Goal: Task Accomplishment & Management: Manage account settings

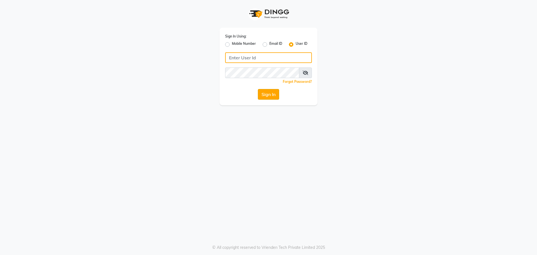
type input "kajol123"
click at [268, 96] on button "Sign In" at bounding box center [268, 94] width 21 height 11
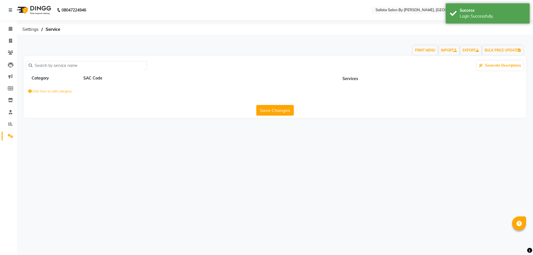
select select "en"
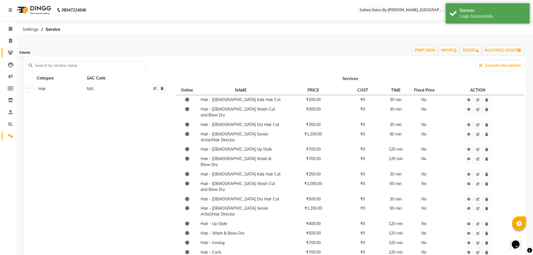
click at [13, 50] on span at bounding box center [11, 53] width 10 height 6
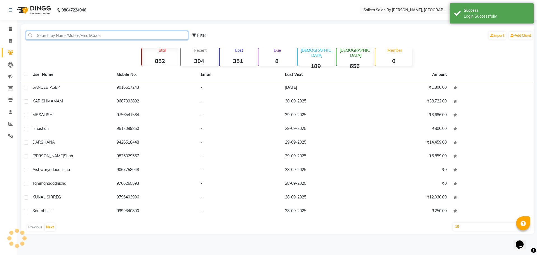
click at [36, 34] on input "text" at bounding box center [107, 35] width 162 height 9
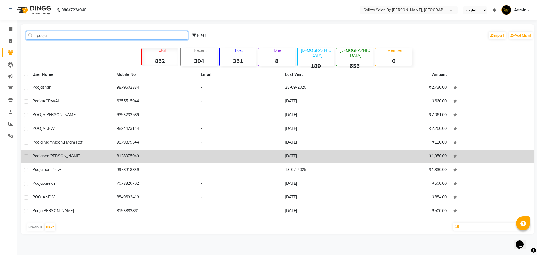
type input "pooja"
click at [65, 158] on div "poojaben kanwar" at bounding box center [70, 156] width 77 height 6
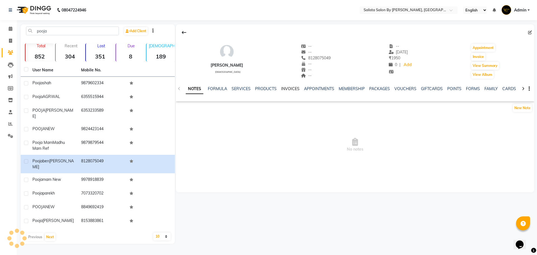
click at [294, 89] on link "INVOICES" at bounding box center [290, 88] width 18 height 5
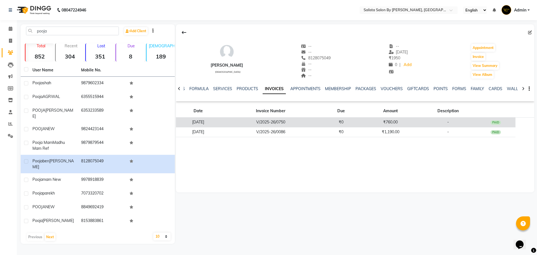
click at [385, 121] on td "₹760.00" at bounding box center [390, 122] width 59 height 10
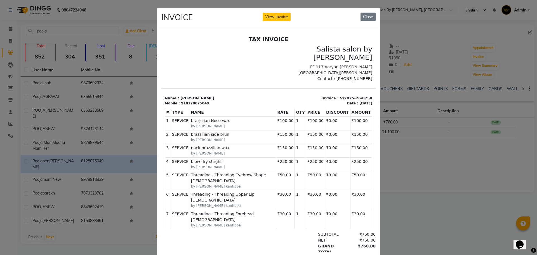
scroll to position [15, 0]
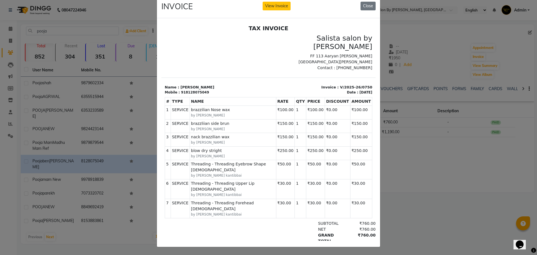
click at [443, 208] on ngb-modal-window "INVOICE View Invoice Close" at bounding box center [268, 127] width 537 height 255
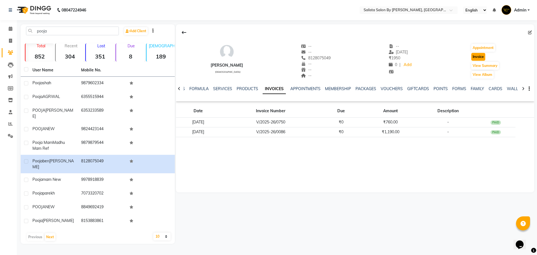
click at [483, 56] on button "Invoice" at bounding box center [478, 57] width 14 height 8
select select "service"
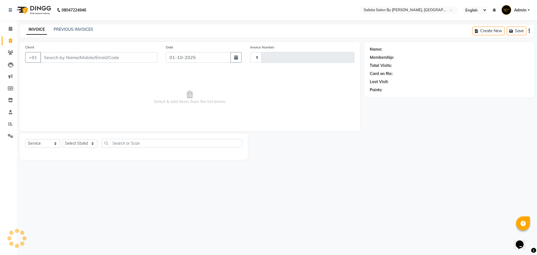
type input "1015"
select select "6878"
click at [80, 143] on select "Select Stylist" at bounding box center [79, 143] width 35 height 9
type input "8128075049"
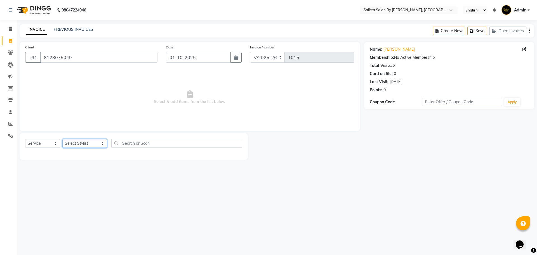
select select "69301"
click at [62, 139] on select "Select Stylist AMIT cHarola jalpa kantibbai Dhruv chauhan Kajol Bhavsar NAI PRI…" at bounding box center [84, 143] width 45 height 9
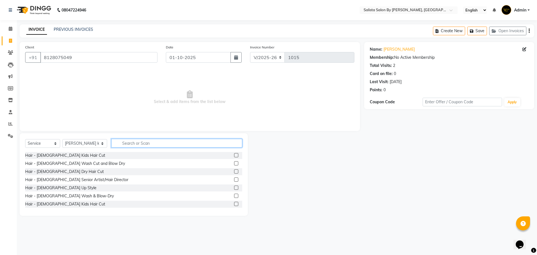
click at [134, 143] on input "text" at bounding box center [176, 143] width 131 height 9
click at [132, 143] on input "text" at bounding box center [176, 143] width 131 height 9
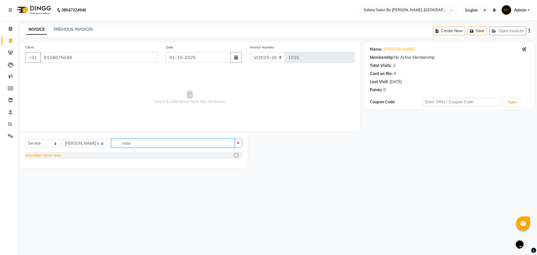
type input "nose"
click at [50, 155] on div "brazzilian Nose wax" at bounding box center [43, 155] width 36 height 6
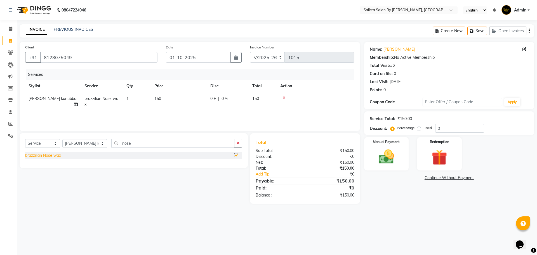
checkbox input "false"
click at [166, 99] on td "150" at bounding box center [179, 101] width 56 height 18
select select "69301"
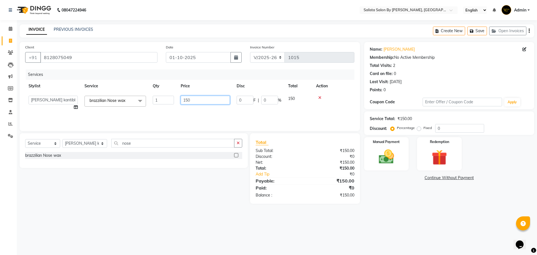
click at [198, 100] on input "150" at bounding box center [205, 100] width 49 height 9
type input "1"
type input "100"
click at [202, 112] on div "Services Stylist Service Qty Price Disc Total Action cHarola jalpa kantibbai br…" at bounding box center [189, 97] width 329 height 56
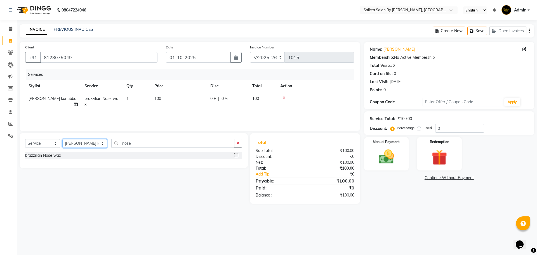
click at [83, 140] on select "Select Stylist AMIT cHarola jalpa kantibbai Dhruv chauhan Kajol Bhavsar NAI PRI…" at bounding box center [84, 143] width 45 height 9
click at [62, 139] on select "Select Stylist AMIT cHarola jalpa kantibbai Dhruv chauhan Kajol Bhavsar NAI PRI…" at bounding box center [84, 143] width 45 height 9
click at [149, 140] on input "nose" at bounding box center [172, 143] width 123 height 9
type input "n"
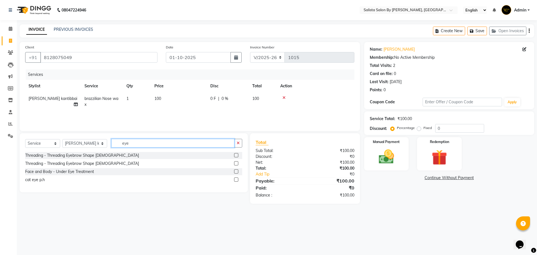
click at [162, 141] on input "eye" at bounding box center [172, 143] width 123 height 9
type input "eye"
click at [237, 163] on label at bounding box center [236, 163] width 4 height 4
click at [237, 163] on input "checkbox" at bounding box center [236, 164] width 4 height 4
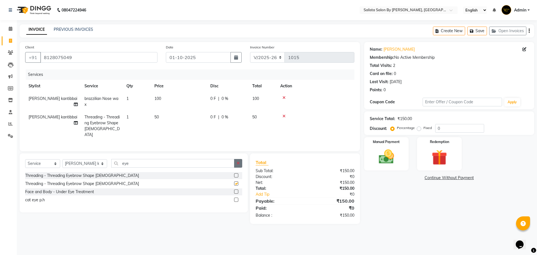
checkbox input "false"
click at [219, 159] on input "eye" at bounding box center [172, 163] width 123 height 9
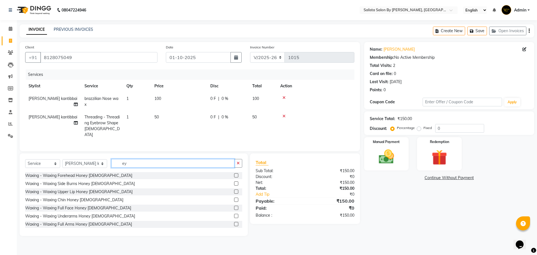
type input "e"
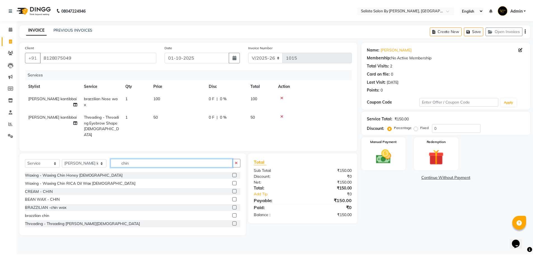
scroll to position [28, 0]
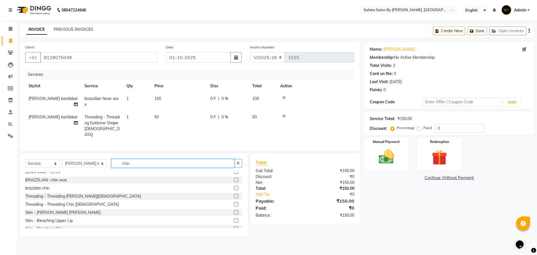
type input "chin"
click at [234, 202] on label at bounding box center [236, 204] width 4 height 4
click at [234, 202] on input "checkbox" at bounding box center [236, 204] width 4 height 4
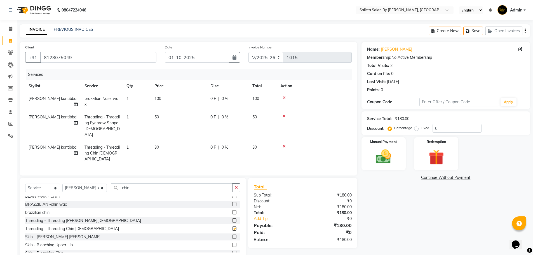
checkbox input "false"
click at [185, 183] on input "chin" at bounding box center [171, 187] width 121 height 9
type input "c"
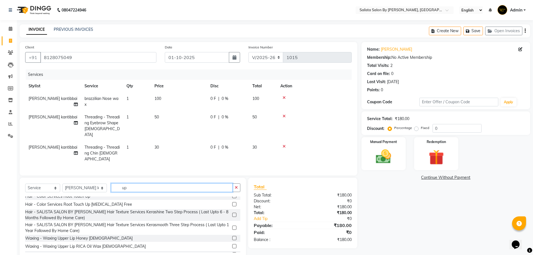
scroll to position [0, 0]
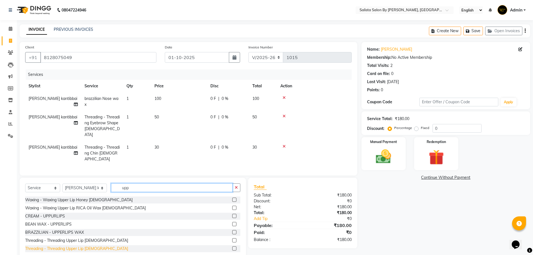
type input "upp"
click at [81, 246] on div "Threading - Threading Upper Lip Female" at bounding box center [76, 249] width 103 height 6
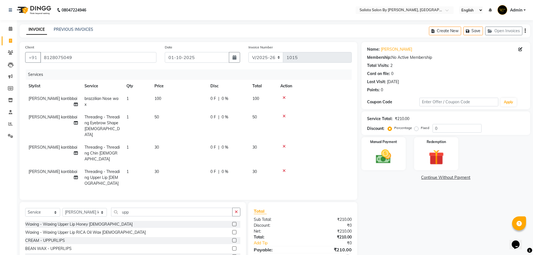
checkbox input "false"
click at [187, 208] on input "upp" at bounding box center [171, 212] width 121 height 9
type input "u"
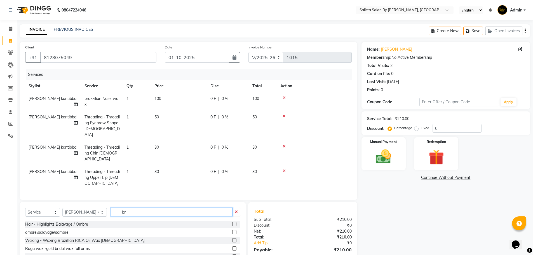
type input "b"
click at [183, 208] on input "text" at bounding box center [175, 212] width 129 height 9
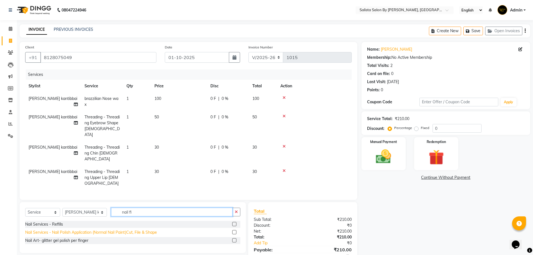
type input "nail fi"
click at [119, 229] on div "Nail Services - Nail Polish Application (Normal Nail Paint)Cut, File & Shape" at bounding box center [91, 232] width 132 height 6
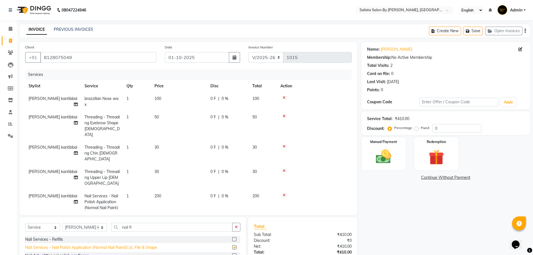
checkbox input "false"
click at [132, 190] on td "1" at bounding box center [137, 205] width 28 height 30
select select "69301"
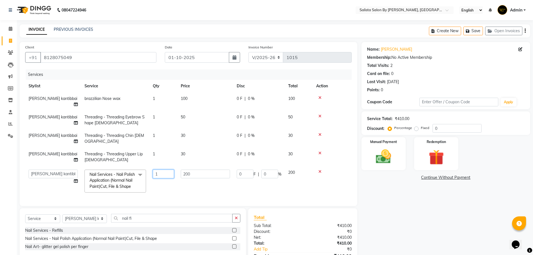
click at [166, 169] on input "1" at bounding box center [163, 173] width 21 height 9
type input "4"
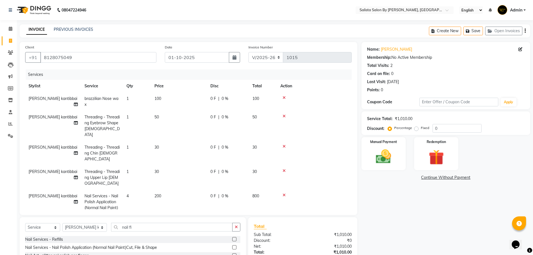
click at [164, 190] on tr "cHarola jalpa kantibbai Nail Services - Nail Polish Application (Normal Nail Pa…" at bounding box center [188, 205] width 326 height 30
click at [165, 195] on td "200" at bounding box center [179, 205] width 56 height 30
select select "69301"
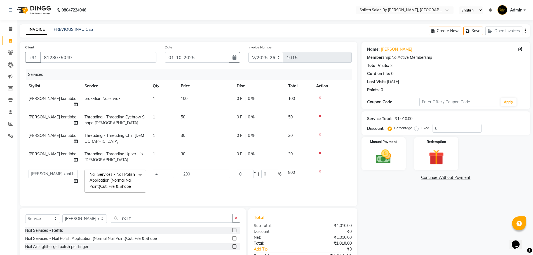
click at [164, 166] on td "4" at bounding box center [163, 181] width 28 height 30
click at [196, 169] on input "200" at bounding box center [205, 173] width 49 height 9
type input "2"
type input "1000"
click at [202, 187] on td "1000" at bounding box center [205, 181] width 56 height 30
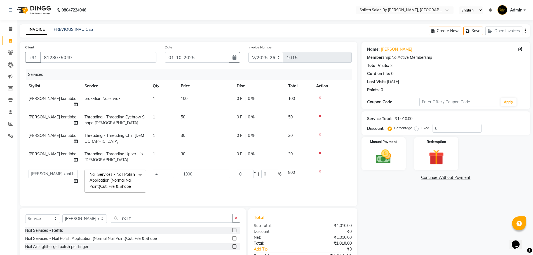
select select "69301"
click at [169, 169] on input "4" at bounding box center [163, 173] width 21 height 9
type input "1"
click at [179, 177] on tbody "cHarola jalpa kantibbai brazzilian Nose wax 1 100 0 F | 0 % 100 cHarola jalpa k…" at bounding box center [188, 143] width 326 height 103
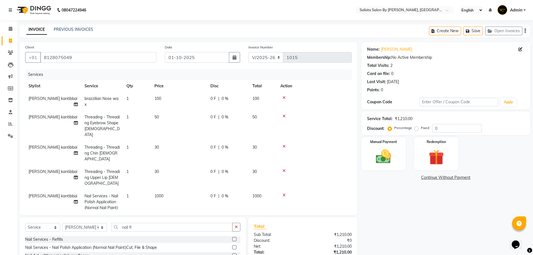
click at [382, 211] on div "Name: Poojaben Kanwar Membership: No Active Membership Total Visits: 2 Card on …" at bounding box center [447, 165] width 173 height 246
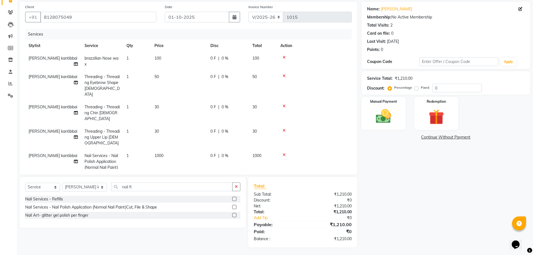
scroll to position [41, 0]
click at [130, 183] on input "nail fi" at bounding box center [171, 186] width 121 height 9
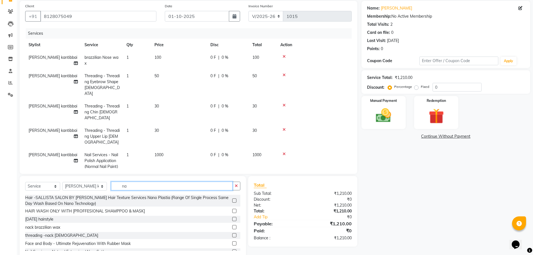
type input "n"
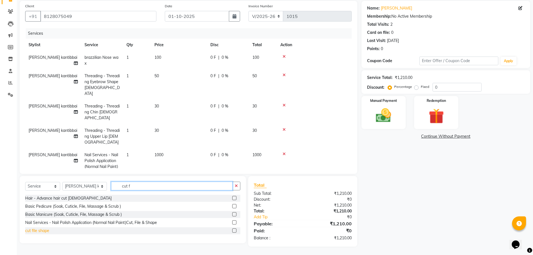
type input "cut f"
click at [47, 229] on div "cut file shape" at bounding box center [37, 231] width 24 height 6
checkbox input "false"
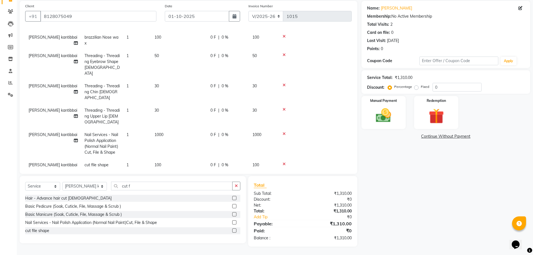
click at [292, 128] on td at bounding box center [314, 143] width 75 height 30
click at [283, 132] on icon at bounding box center [283, 134] width 3 height 4
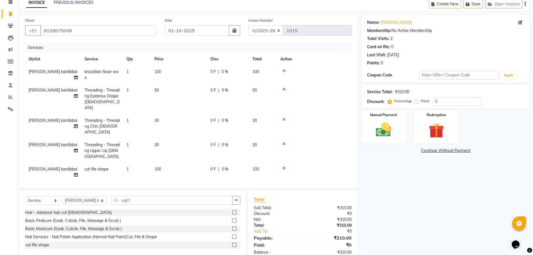
click at [132, 163] on td "1" at bounding box center [137, 172] width 28 height 18
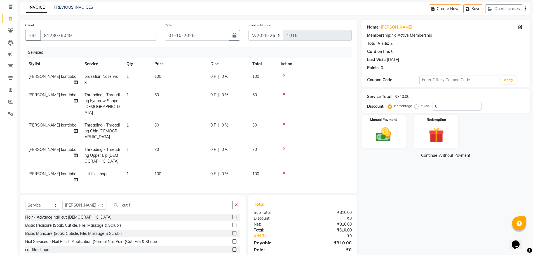
select select "69301"
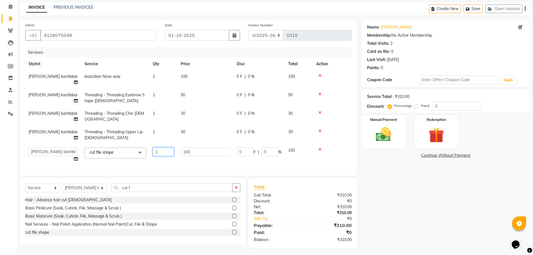
click at [168, 147] on input "1" at bounding box center [163, 151] width 21 height 9
type input "4"
click at [203, 161] on div "Services Stylist Service Qty Price Disc Total Action cHarola jalpa kantibbai br…" at bounding box center [188, 108] width 326 height 122
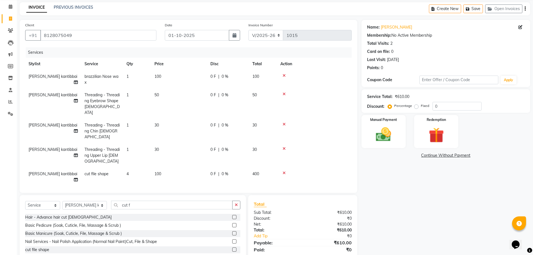
scroll to position [31, 0]
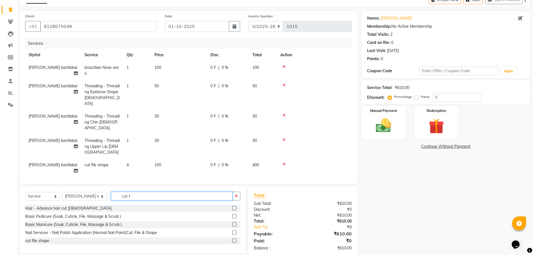
click at [132, 192] on input "cut f" at bounding box center [171, 196] width 121 height 9
type input "c"
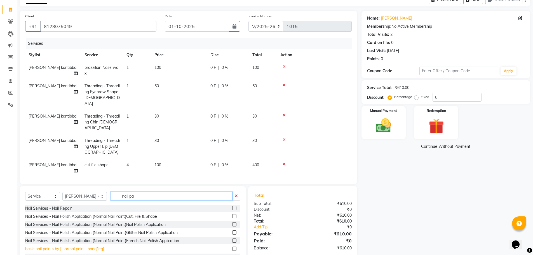
type input "nail pa"
click at [97, 246] on div "basic nail paints by [ normal paint -hand/leg]" at bounding box center [64, 249] width 79 height 6
checkbox input "false"
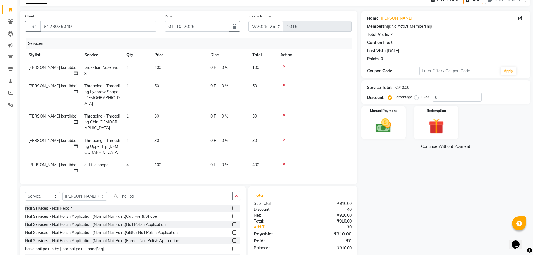
click at [131, 177] on td "1" at bounding box center [137, 189] width 28 height 24
select select "69301"
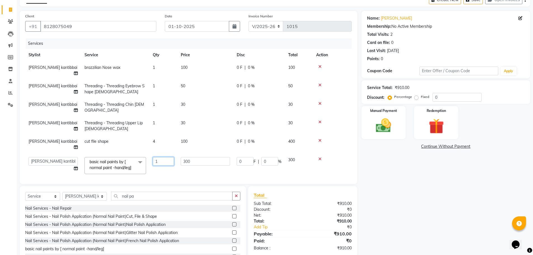
click at [161, 157] on input "1" at bounding box center [163, 161] width 21 height 9
type input "2"
click at [163, 162] on tr "AMIT cHarola jalpa kantibbai Dhruv chauhan Kajol Bhavsar NAI PRIYANKA B. nayi K…" at bounding box center [188, 166] width 326 height 24
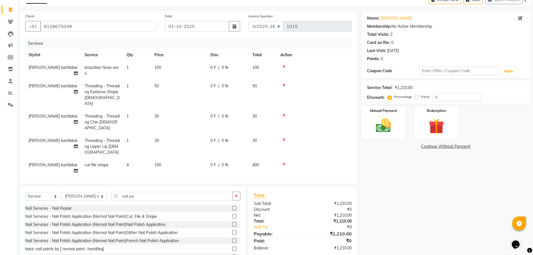
click at [167, 61] on td "100" at bounding box center [179, 70] width 56 height 18
select select "69301"
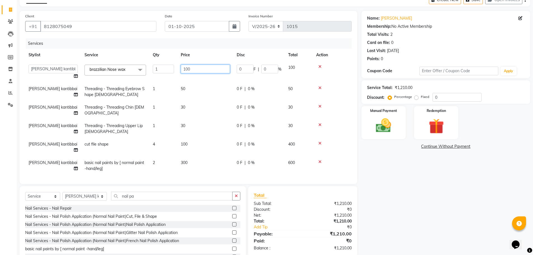
click at [197, 69] on input "100" at bounding box center [205, 69] width 49 height 9
type input "150"
click at [195, 80] on tbody "AMIT cHarola jalpa kantibbai Dhruv chauhan Kajol Bhavsar NAI PRIYANKA B. nayi K…" at bounding box center [188, 118] width 326 height 114
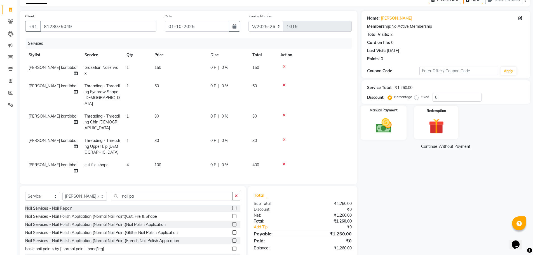
click at [380, 128] on img at bounding box center [384, 125] width 26 height 18
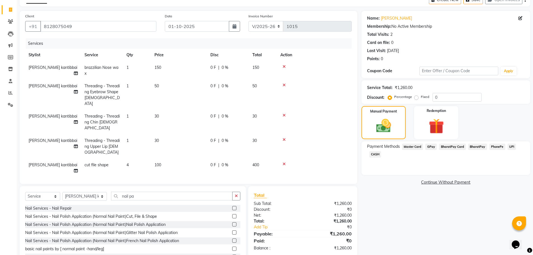
click at [426, 145] on span "GPay" at bounding box center [430, 146] width 11 height 6
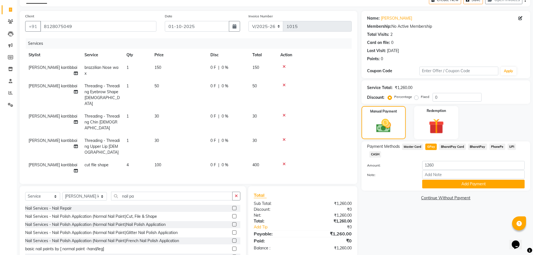
click at [418, 229] on div "Name: Poojaben Kanwar Membership: No Active Membership Total Visits: 2 Card on …" at bounding box center [447, 140] width 173 height 258
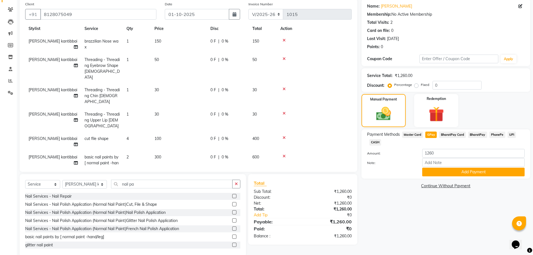
scroll to position [53, 0]
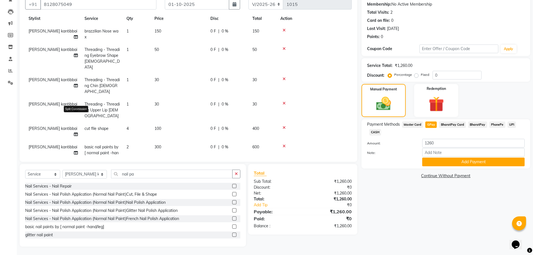
click at [76, 132] on icon at bounding box center [76, 134] width 4 height 4
select select "69301"
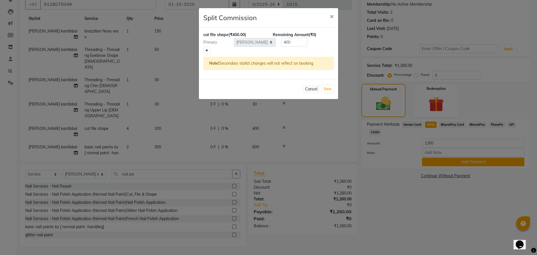
click at [207, 51] on icon at bounding box center [206, 50] width 3 height 3
type input "200"
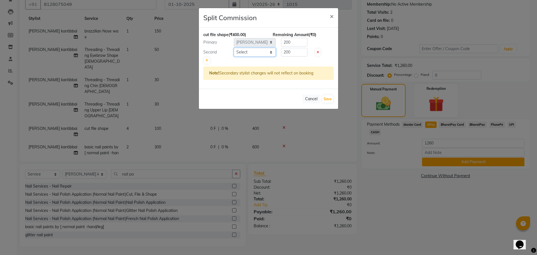
click at [248, 52] on select "Select AMIT cHarola jalpa kantibbai Dhruv chauhan Kajol Bhavsar NAI PRIYANKA B.…" at bounding box center [255, 52] width 42 height 9
select select "59670"
click at [234, 48] on select "Select AMIT cHarola jalpa kantibbai Dhruv chauhan Kajol Bhavsar NAI PRIYANKA B.…" at bounding box center [255, 52] width 42 height 9
click at [331, 98] on button "Save" at bounding box center [327, 99] width 11 height 8
select select "Select"
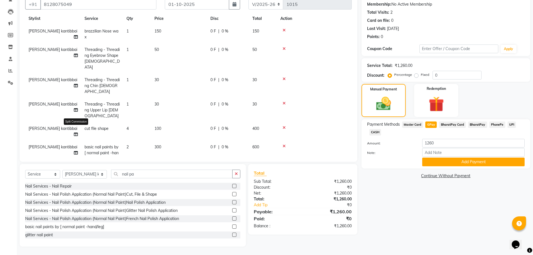
click at [76, 151] on icon at bounding box center [76, 153] width 4 height 4
select select "69301"
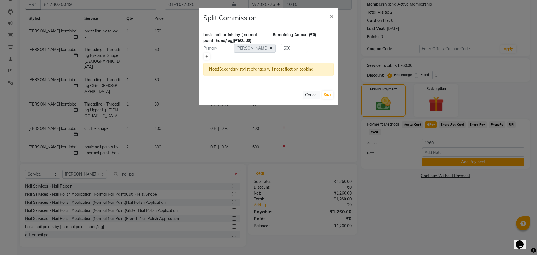
click at [208, 56] on icon at bounding box center [206, 56] width 3 height 3
type input "300"
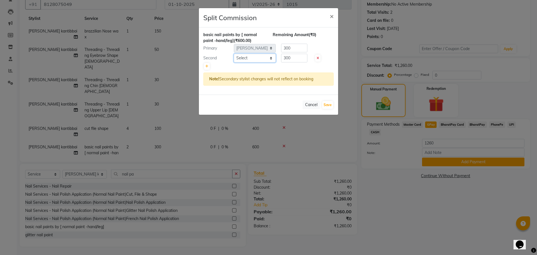
click at [250, 56] on select "Select AMIT cHarola jalpa kantibbai Dhruv chauhan Kajol Bhavsar NAI PRIYANKA B.…" at bounding box center [255, 58] width 42 height 9
select select "59670"
click at [234, 54] on select "Select AMIT cHarola jalpa kantibbai Dhruv chauhan Kajol Bhavsar NAI PRIYANKA B.…" at bounding box center [255, 58] width 42 height 9
click at [329, 106] on button "Save" at bounding box center [327, 105] width 11 height 8
select select "Select"
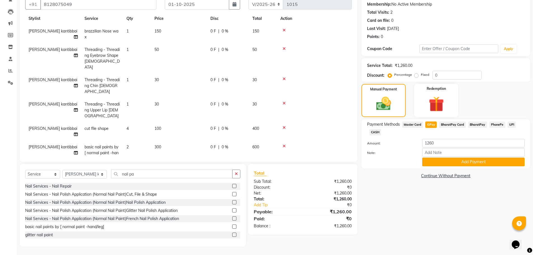
click at [430, 200] on div "Name: Poojaben Kanwar Membership: No Active Membership Total Visits: 2 Card on …" at bounding box center [447, 118] width 173 height 258
click at [459, 161] on button "Add Payment" at bounding box center [473, 161] width 102 height 9
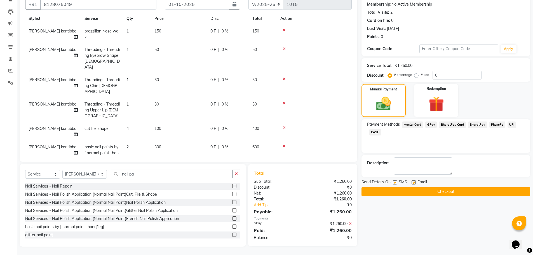
click at [444, 190] on button "Checkout" at bounding box center [445, 191] width 169 height 9
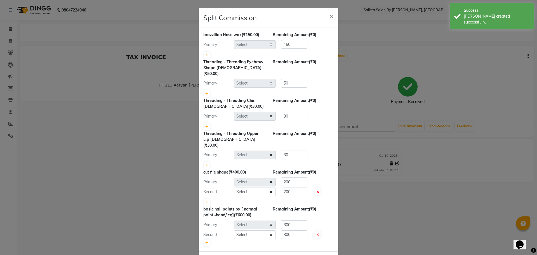
select select "69301"
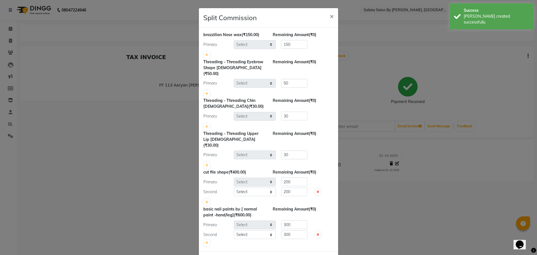
select select "59670"
select select "69301"
select select "59670"
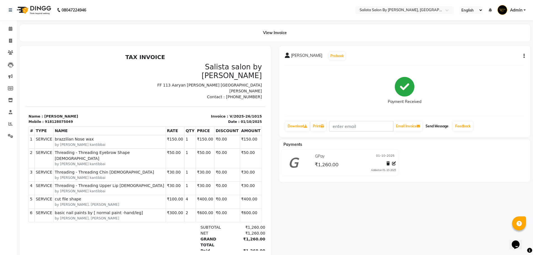
click at [446, 128] on button "Send Message" at bounding box center [436, 126] width 27 height 10
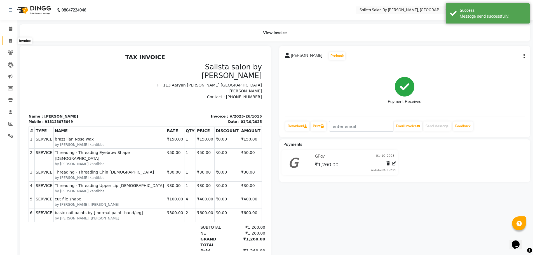
click at [10, 43] on span at bounding box center [11, 41] width 10 height 6
select select "service"
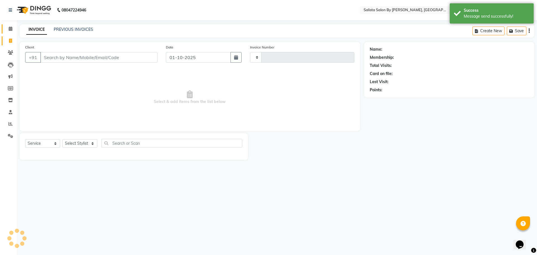
type input "1016"
select select "6878"
click at [67, 29] on link "PREVIOUS INVOICES" at bounding box center [73, 29] width 39 height 5
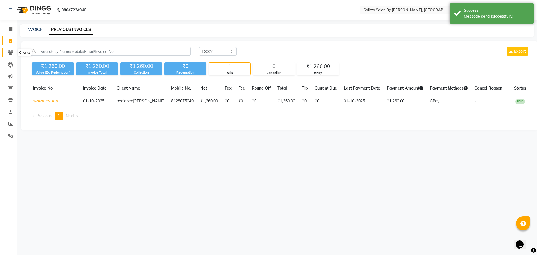
click at [10, 52] on icon at bounding box center [10, 52] width 5 height 4
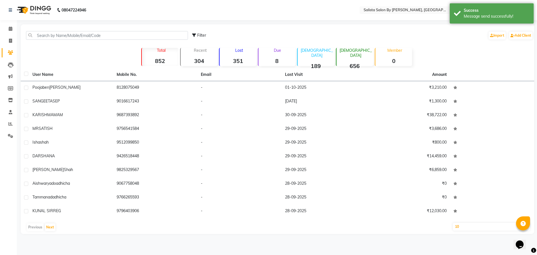
click at [34, 58] on div "Filter Import Add Client Total 852 Recent 304 Lost 351 Due 8 Male 189 Female 65…" at bounding box center [277, 128] width 513 height 209
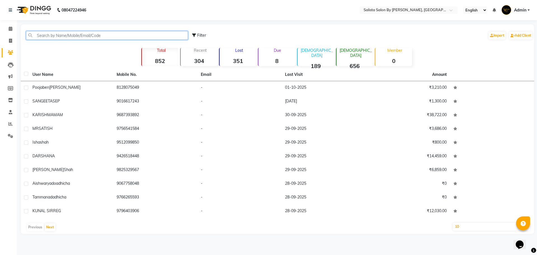
click at [75, 33] on input "text" at bounding box center [107, 35] width 162 height 9
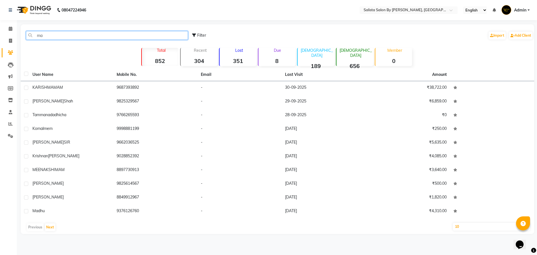
type input "ma"
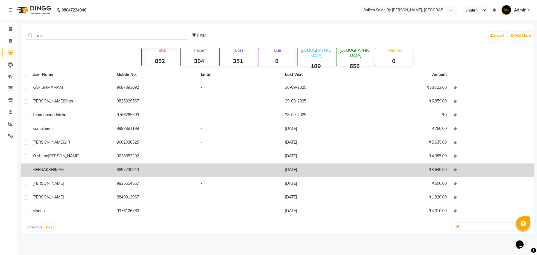
drag, startPoint x: 46, startPoint y: 46, endPoint x: 167, endPoint y: 166, distance: 170.5
click at [159, 165] on div "ma Filter Import Add Client Total 852 Recent 304 Lost 351 Due 8 Male 189 Female…" at bounding box center [277, 128] width 513 height 209
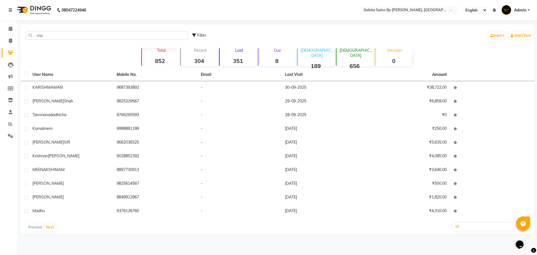
click at [9, 47] on li "Clients" at bounding box center [8, 53] width 17 height 12
click at [7, 125] on span at bounding box center [11, 124] width 10 height 6
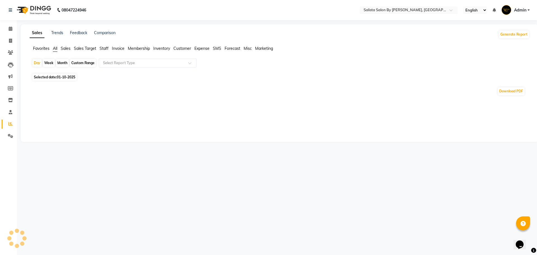
click at [63, 63] on div "Month" at bounding box center [62, 63] width 13 height 8
select select "10"
select select "2025"
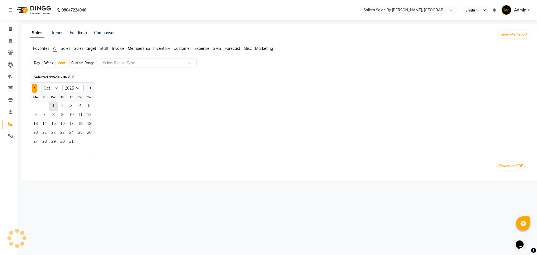
click at [33, 89] on button "Previous month" at bounding box center [34, 88] width 4 height 9
select select "9"
click at [35, 104] on span "1" at bounding box center [35, 106] width 9 height 9
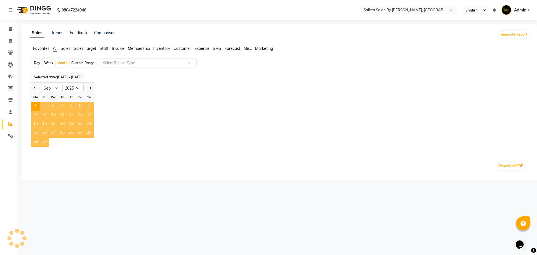
click at [46, 143] on span "30" at bounding box center [44, 142] width 9 height 9
click at [160, 118] on div "Jan Feb Mar Apr May Jun Jul Aug Sep Oct Nov Dec 2015 2016 2017 2018 2019 2020 2…" at bounding box center [280, 119] width 500 height 75
click at [159, 118] on div "Jan Feb Mar Apr May Jun Jul Aug Sep Oct Nov Dec 2015 2016 2017 2018 2019 2020 2…" at bounding box center [280, 119] width 500 height 75
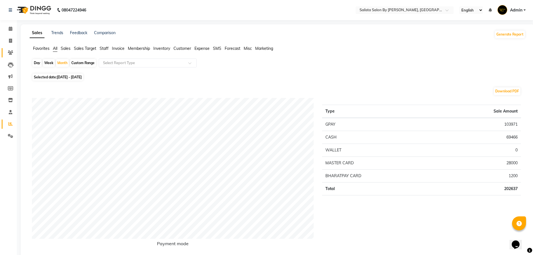
click at [11, 53] on icon at bounding box center [10, 52] width 5 height 4
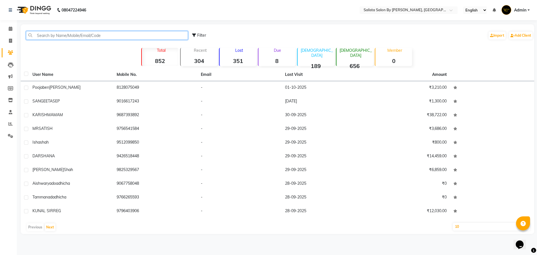
click at [46, 38] on input "text" at bounding box center [107, 35] width 162 height 9
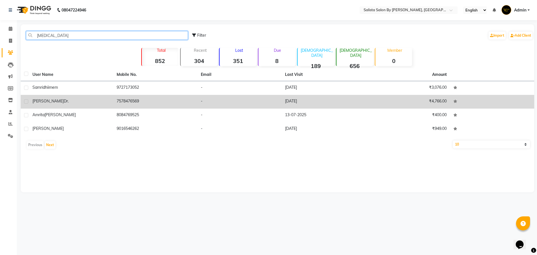
type input "mri"
click at [66, 103] on div "mriganka dr." at bounding box center [70, 101] width 77 height 6
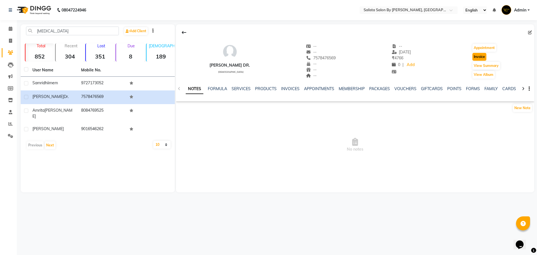
click at [483, 55] on button "Invoice" at bounding box center [479, 57] width 14 height 8
select select "service"
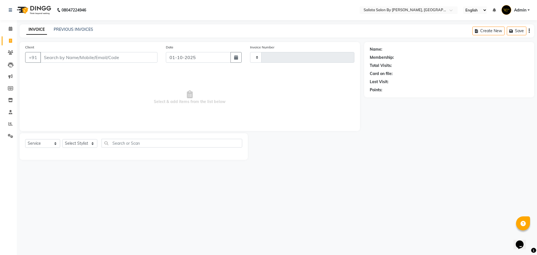
type input "1016"
select select "6878"
click at [81, 149] on div "Select Service Product Membership Package Voucher Prepaid Gift Card Select Styl…" at bounding box center [133, 145] width 217 height 13
click at [83, 144] on select "Select Stylist" at bounding box center [79, 143] width 35 height 9
type input "7578476569"
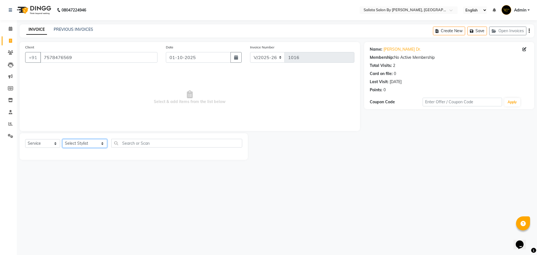
select select "53758"
click at [62, 139] on select "Select Stylist AMIT cHarola jalpa kantibbai Dhruv chauhan Kajol Bhavsar NAI PRI…" at bounding box center [84, 143] width 45 height 9
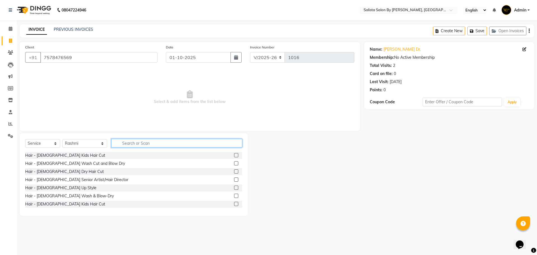
click at [122, 144] on input "text" at bounding box center [176, 143] width 131 height 9
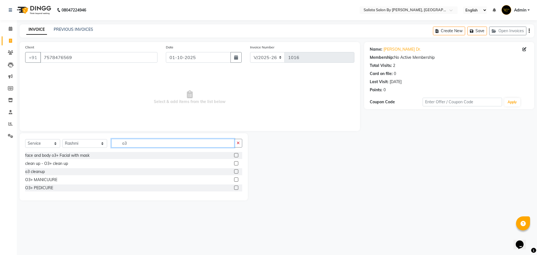
type input "o3"
click at [234, 154] on label at bounding box center [236, 155] width 4 height 4
click at [234, 154] on input "checkbox" at bounding box center [236, 156] width 4 height 4
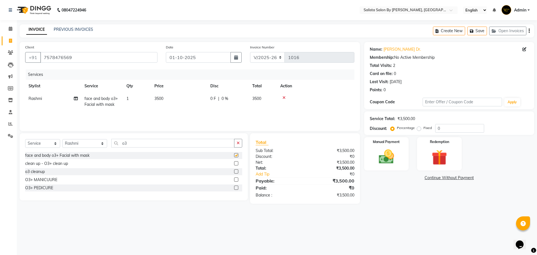
checkbox input "false"
click at [128, 140] on input "o3" at bounding box center [172, 143] width 123 height 9
type input "o"
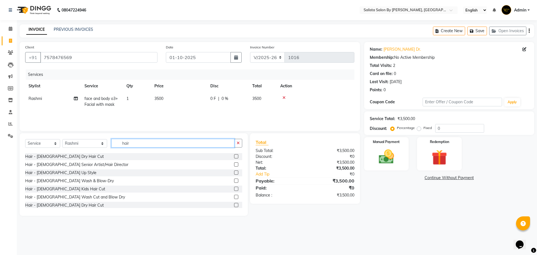
scroll to position [28, 0]
type input "hair"
click at [234, 191] on label at bounding box center [236, 192] width 4 height 4
click at [234, 191] on input "checkbox" at bounding box center [236, 192] width 4 height 4
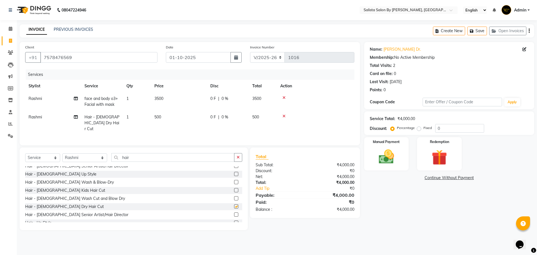
checkbox input "false"
click at [159, 117] on span "500" at bounding box center [157, 116] width 7 height 5
select select "53758"
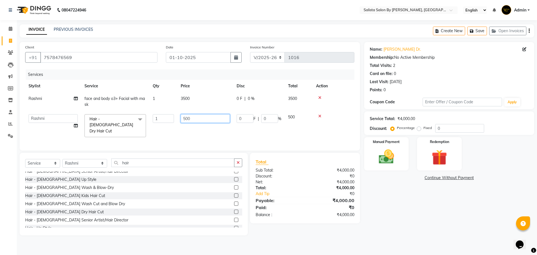
click at [191, 121] on input "500" at bounding box center [205, 118] width 49 height 9
type input "5"
type input "1000"
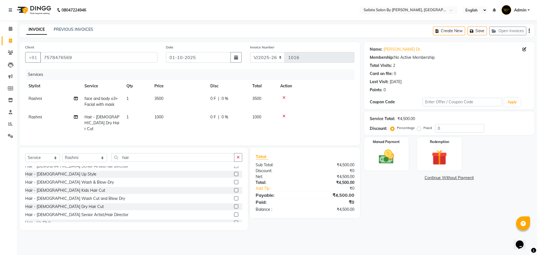
click at [32, 119] on span "Rashmi" at bounding box center [35, 116] width 13 height 5
select select "53758"
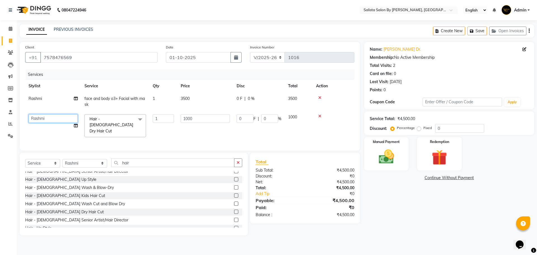
click at [34, 117] on select "AMIT cHarola jalpa kantibbai Dhruv chauhan Kajol Bhavsar NAI PRIYANKA B. nayi K…" at bounding box center [53, 118] width 49 height 9
click at [135, 159] on input "hair" at bounding box center [172, 162] width 123 height 9
type input "h"
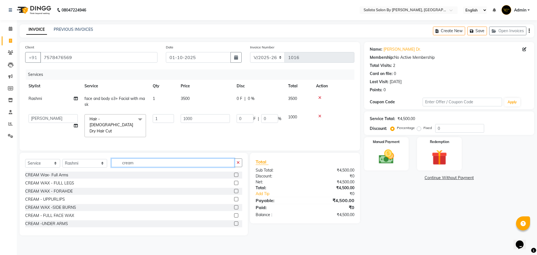
scroll to position [84, 0]
type input "cream"
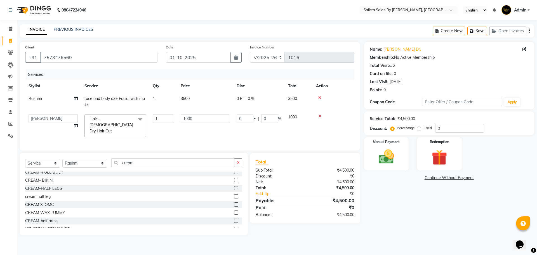
click at [234, 187] on label at bounding box center [236, 188] width 4 height 4
click at [234, 187] on input "checkbox" at bounding box center [236, 189] width 4 height 4
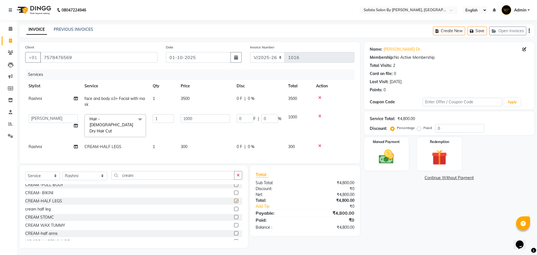
checkbox input "false"
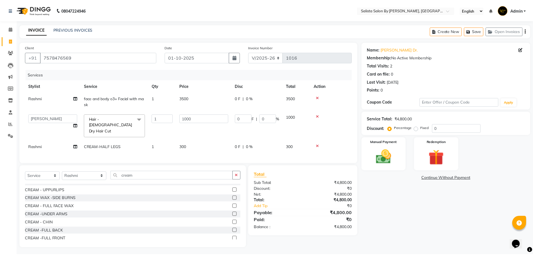
scroll to position [0, 0]
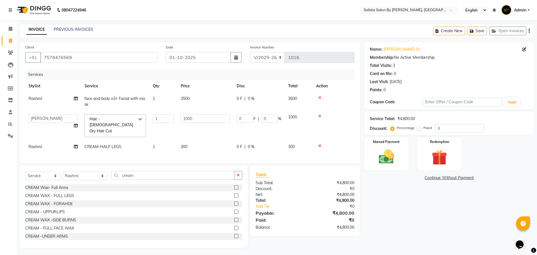
click at [234, 185] on label at bounding box center [236, 187] width 4 height 4
click at [234, 186] on input "checkbox" at bounding box center [236, 188] width 4 height 4
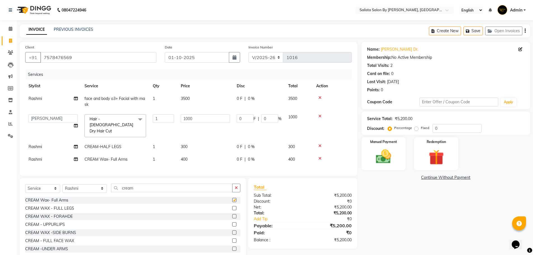
checkbox input "false"
click at [38, 157] on span "Rashmi" at bounding box center [35, 159] width 13 height 5
select select "53758"
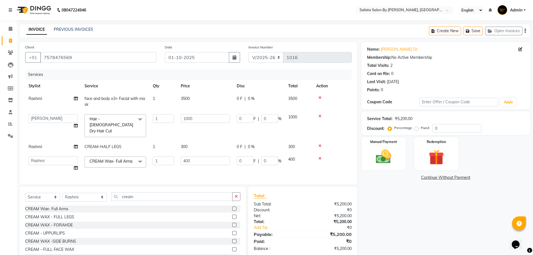
click at [36, 144] on span "Rashmi" at bounding box center [35, 146] width 13 height 5
select select "53758"
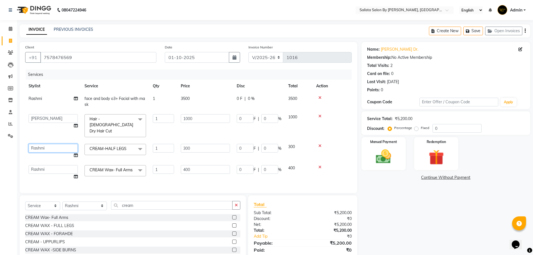
click at [37, 144] on select "AMIT cHarola jalpa kantibbai Dhruv chauhan Kajol Bhavsar NAI PRIYANKA B. nayi K…" at bounding box center [53, 148] width 49 height 9
select select "59670"
click at [41, 165] on select "AMIT cHarola jalpa kantibbai Dhruv chauhan Kajol Bhavsar NAI PRIYANKA B. nayi K…" at bounding box center [53, 169] width 49 height 9
select select "69301"
click at [86, 198] on div "Select Service Product Membership Package Voucher Prepaid Gift Card Select Styl…" at bounding box center [133, 236] width 226 height 83
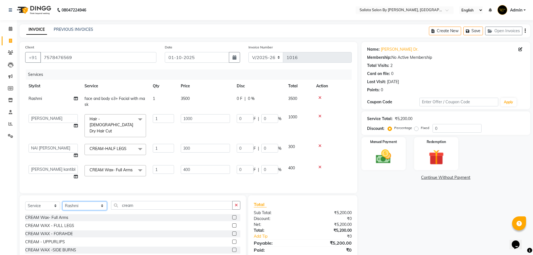
click at [86, 201] on select "Select Stylist AMIT cHarola jalpa kantibbai Dhruv chauhan Kajol Bhavsar NAI PRI…" at bounding box center [84, 205] width 44 height 9
select select "69301"
click at [62, 201] on select "Select Stylist AMIT cHarola jalpa kantibbai Dhruv chauhan Kajol Bhavsar NAI PRI…" at bounding box center [84, 205] width 44 height 9
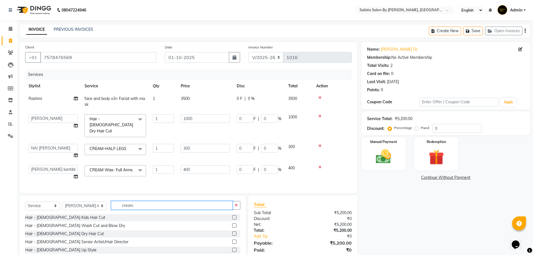
click at [128, 206] on input "cream" at bounding box center [171, 205] width 121 height 9
type input "cream"
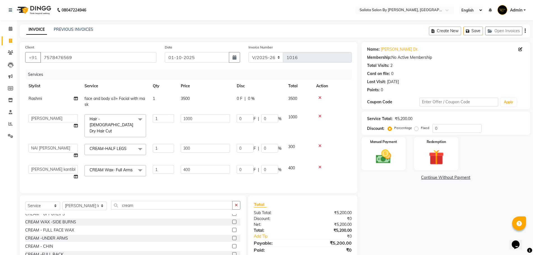
click at [232, 236] on label at bounding box center [234, 238] width 4 height 4
click at [232, 236] on input "checkbox" at bounding box center [234, 238] width 4 height 4
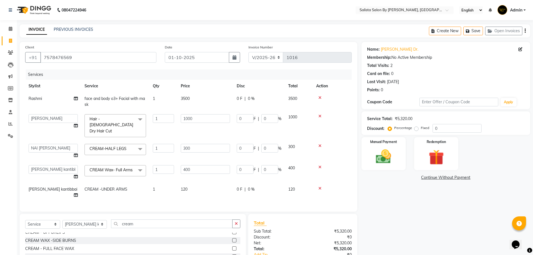
checkbox input "false"
click at [136, 219] on input "cream" at bounding box center [171, 223] width 121 height 9
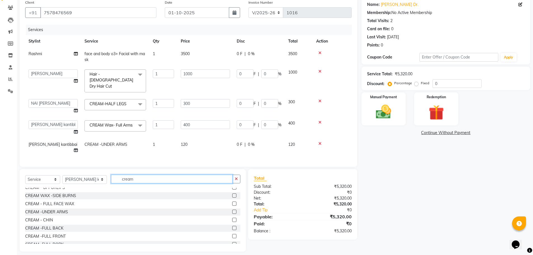
scroll to position [0, 0]
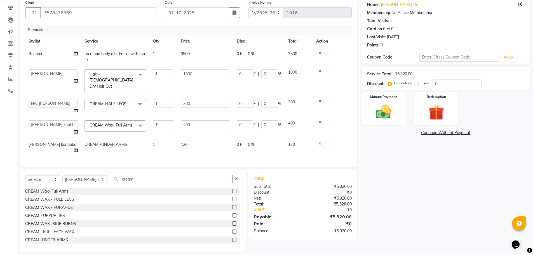
click at [232, 213] on label at bounding box center [234, 215] width 4 height 4
click at [232, 214] on input "checkbox" at bounding box center [234, 216] width 4 height 4
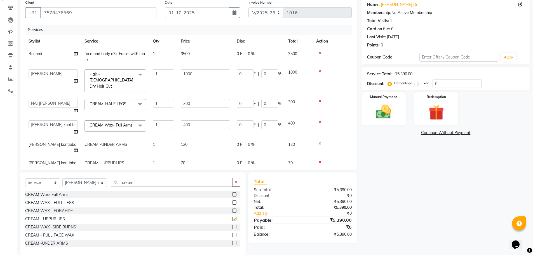
checkbox input "false"
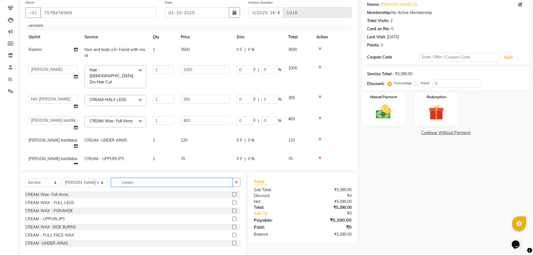
click at [148, 181] on input "cream" at bounding box center [171, 182] width 121 height 9
type input "c"
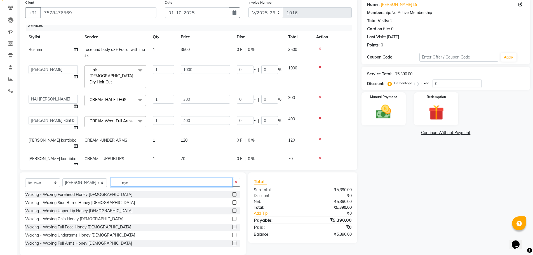
scroll to position [41, 0]
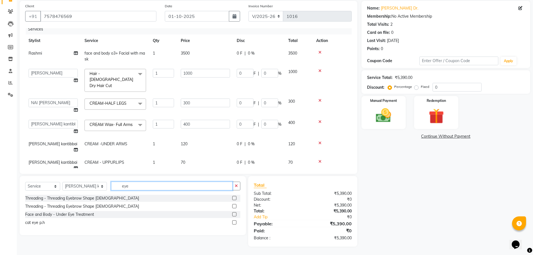
type input "eye"
click at [234, 206] on label at bounding box center [234, 206] width 4 height 4
click at [234, 206] on input "checkbox" at bounding box center [234, 206] width 4 height 4
checkbox input "false"
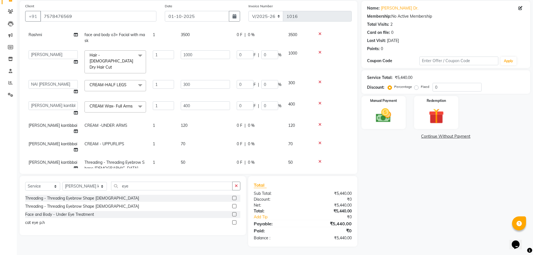
click at [49, 156] on td "cHarola jalpa kantibbai" at bounding box center [53, 165] width 56 height 18
select select "69301"
click at [49, 159] on select "AMIT cHarola jalpa kantibbai Dhruv chauhan Kajol Bhavsar NAI PRIYANKA B. nayi K…" at bounding box center [53, 163] width 49 height 9
select select "59670"
click at [432, 86] on input "0" at bounding box center [456, 87] width 49 height 9
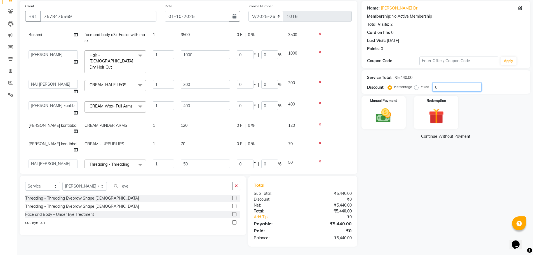
type input "30"
type input "300"
type input "30"
type input "90"
type input "30"
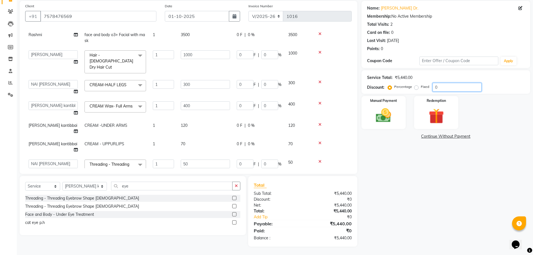
type input "120"
type input "30"
type input "15"
type input "30"
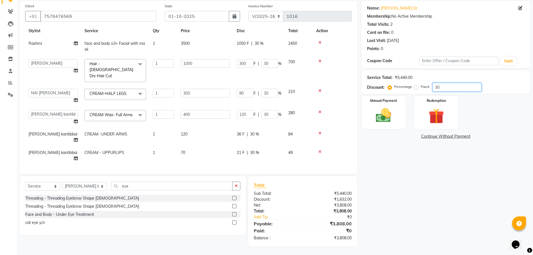
scroll to position [28, 0]
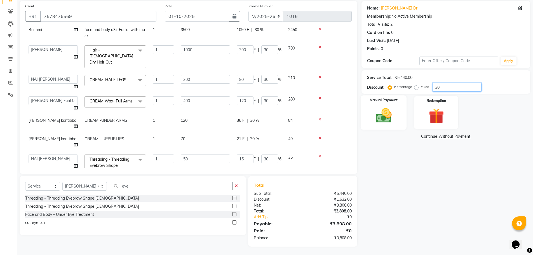
type input "30"
click at [390, 101] on label "Manual Payment" at bounding box center [383, 100] width 28 height 5
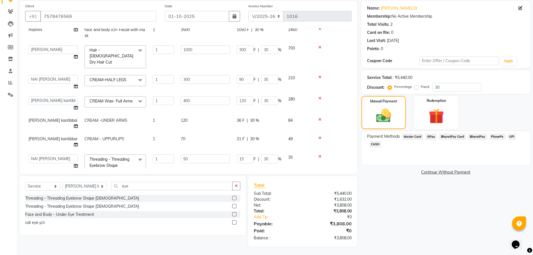
click at [431, 136] on span "GPay" at bounding box center [430, 136] width 11 height 6
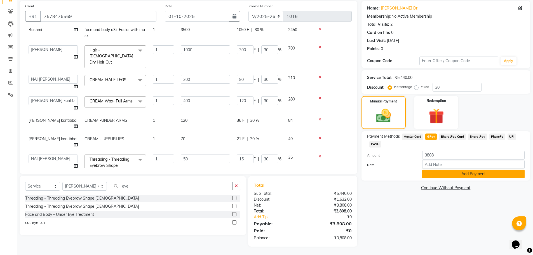
click at [440, 177] on button "Add Payment" at bounding box center [473, 173] width 102 height 9
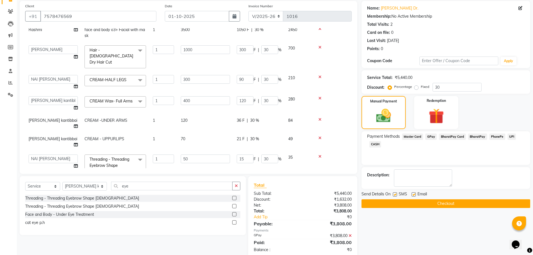
click at [441, 202] on button "Checkout" at bounding box center [445, 203] width 169 height 9
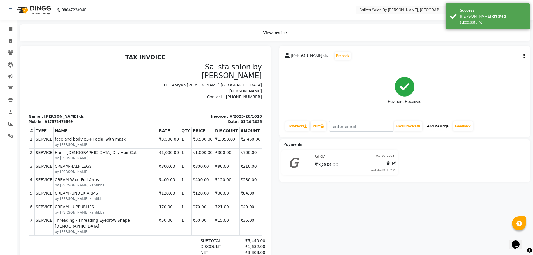
click at [431, 122] on button "Send Message" at bounding box center [436, 126] width 27 height 10
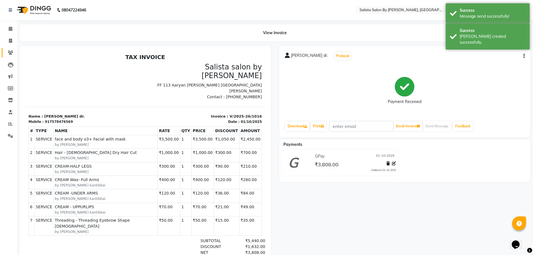
click at [11, 56] on link "Clients" at bounding box center [8, 52] width 13 height 9
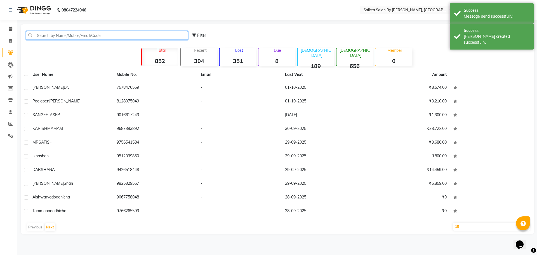
click at [35, 32] on input "text" at bounding box center [107, 35] width 162 height 9
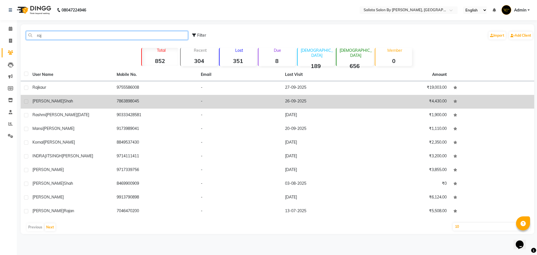
type input "raj"
click at [91, 103] on div "rajvi shah" at bounding box center [70, 101] width 77 height 6
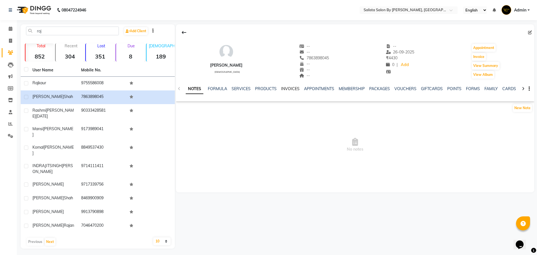
click at [292, 90] on link "INVOICES" at bounding box center [290, 88] width 18 height 5
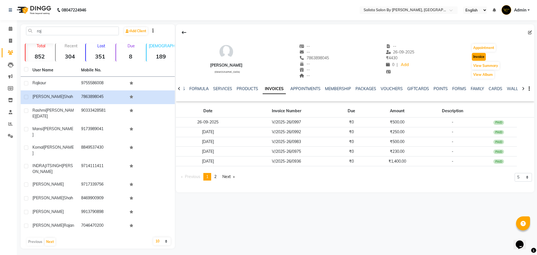
click at [474, 54] on button "Invoice" at bounding box center [479, 57] width 14 height 8
select select "service"
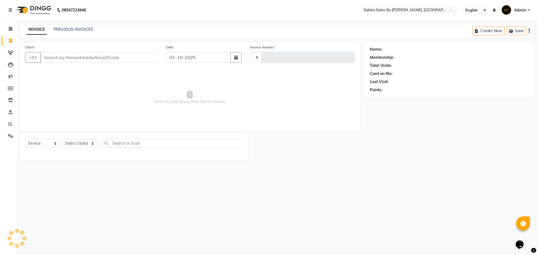
type input "1017"
select select "6878"
type input "7863898045"
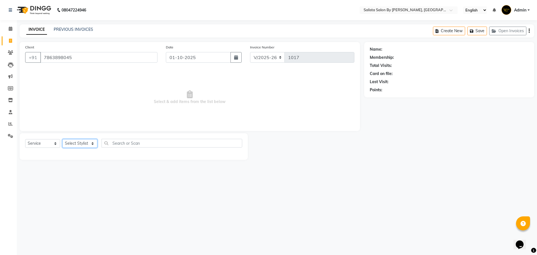
click at [64, 145] on select "Select Stylist" at bounding box center [79, 143] width 35 height 9
select select "53758"
click at [62, 139] on select "Select Stylist AMIT cHarola jalpa kantibbai Dhruv chauhan Kajol Bhavsar NAI PRI…" at bounding box center [84, 143] width 45 height 9
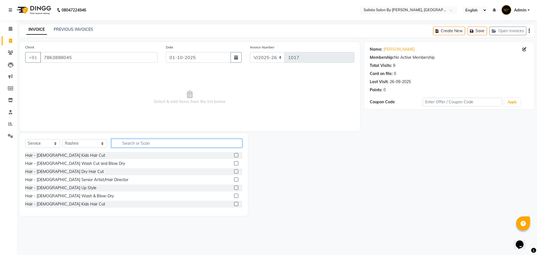
click at [148, 146] on input "text" at bounding box center [176, 143] width 131 height 9
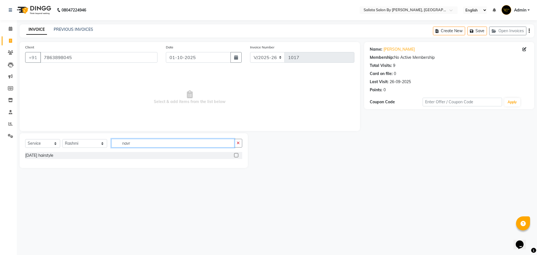
type input "navr"
click at [235, 154] on label at bounding box center [236, 155] width 4 height 4
click at [235, 154] on input "checkbox" at bounding box center [236, 156] width 4 height 4
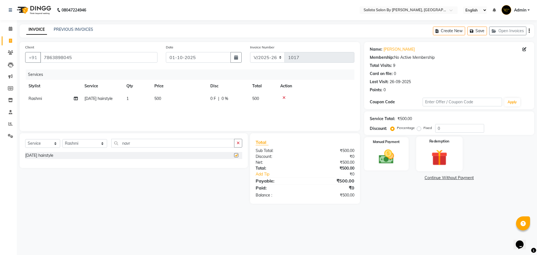
checkbox input "false"
click at [388, 157] on img at bounding box center [386, 156] width 26 height 18
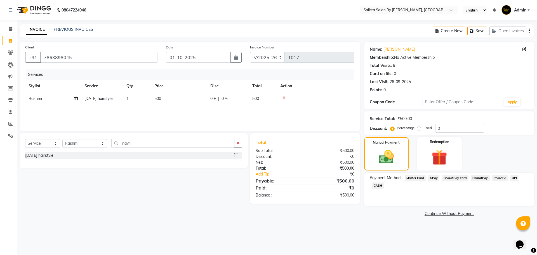
drag, startPoint x: 373, startPoint y: 185, endPoint x: 382, endPoint y: 186, distance: 9.7
click at [373, 185] on span "CASH" at bounding box center [378, 185] width 12 height 6
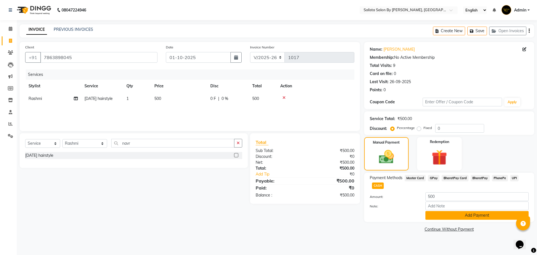
click at [448, 218] on button "Add Payment" at bounding box center [476, 215] width 103 height 9
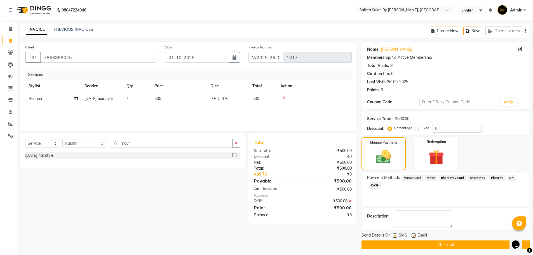
click at [435, 248] on button "Checkout" at bounding box center [445, 244] width 169 height 9
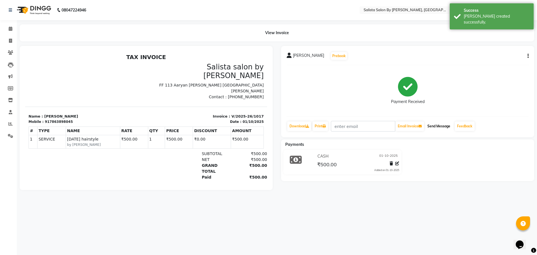
click at [429, 129] on button "Send Message" at bounding box center [438, 126] width 27 height 10
